Goal: Use online tool/utility: Utilize a website feature to perform a specific function

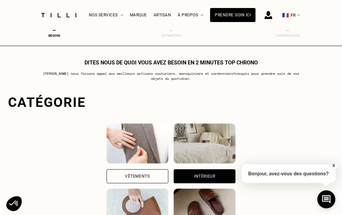
select select "FR"
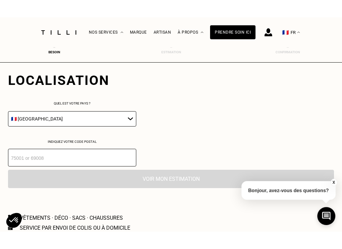
scroll to position [376, 0]
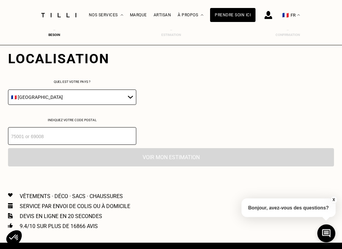
click at [101, 144] on input "number" at bounding box center [72, 136] width 128 height 18
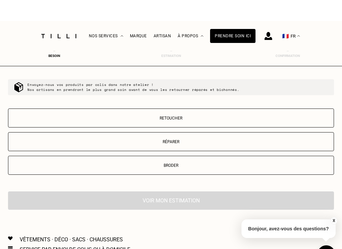
scroll to position [522, 0]
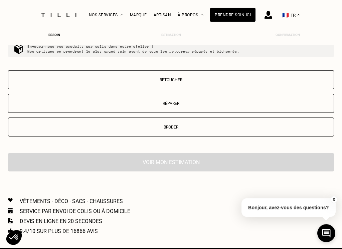
type input "56100"
click at [247, 83] on button "Retoucher" at bounding box center [171, 80] width 326 height 19
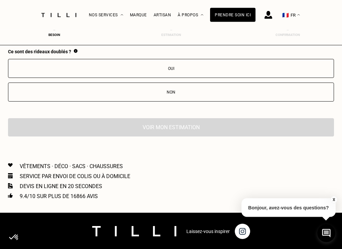
scroll to position [665, 0]
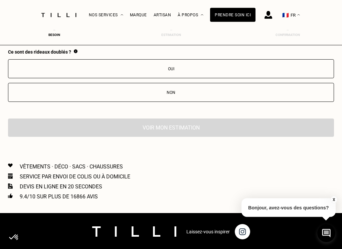
click at [204, 102] on button "Non" at bounding box center [171, 92] width 326 height 19
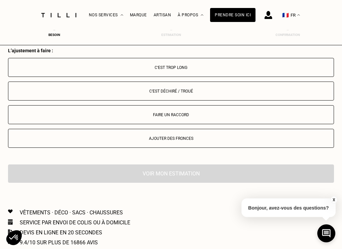
scroll to position [758, 0]
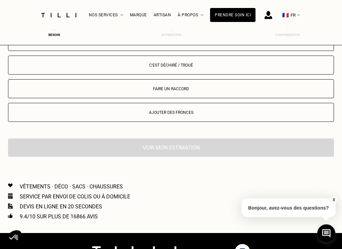
click at [253, 44] on div "C‘est trop long" at bounding box center [171, 41] width 318 height 5
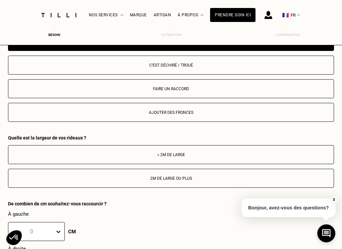
click at [226, 115] on div "Ajouter des fronces" at bounding box center [171, 112] width 318 height 5
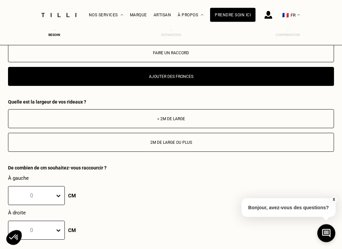
scroll to position [794, 0]
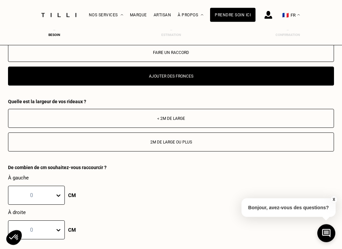
click at [184, 128] on button "< 2m de large" at bounding box center [171, 118] width 326 height 19
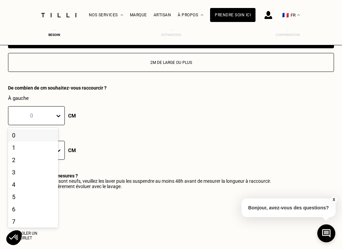
scroll to position [864, 0]
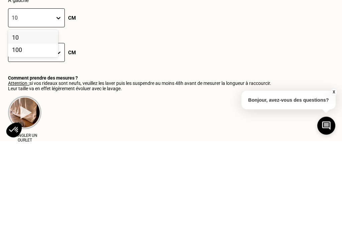
click at [35, 139] on div "10" at bounding box center [33, 145] width 50 height 12
type input "10"
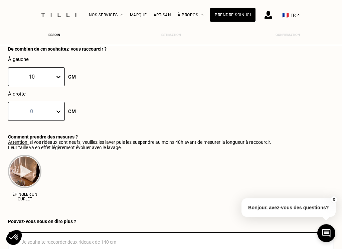
scroll to position [912, 0]
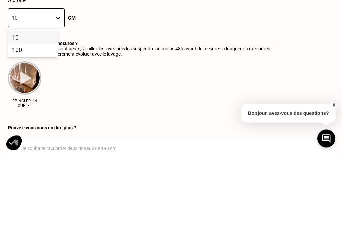
click at [21, 126] on div "10" at bounding box center [33, 132] width 50 height 12
type input "10"
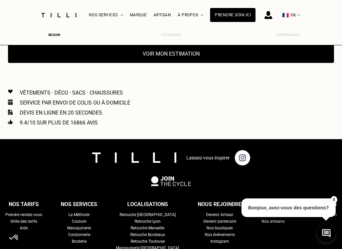
scroll to position [1174, 0]
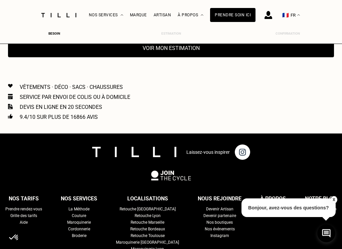
click at [247, 57] on button "Voir mon estimation" at bounding box center [171, 48] width 326 height 18
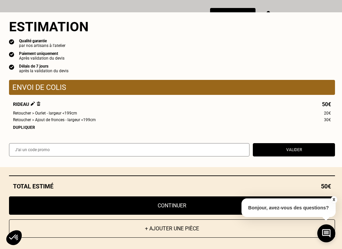
click at [186, 80] on div "Estimation Qualité garantie par nos artisans à l'atelier Paiement uniquement Ap…" at bounding box center [172, 89] width 344 height 155
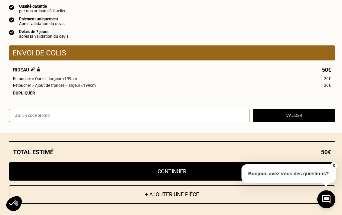
scroll to position [261, 0]
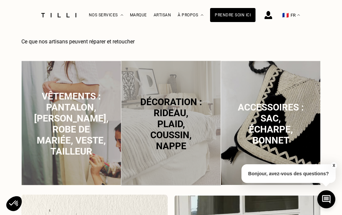
scroll to position [490, 0]
